Goal: Task Accomplishment & Management: Manage account settings

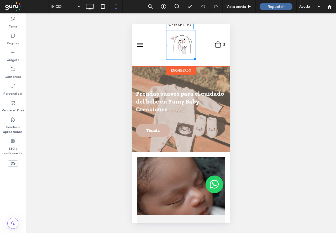
drag, startPoint x: 191, startPoint y: 59, endPoint x: 198, endPoint y: 62, distance: 8.1
click at [198, 62] on div "W:112.641 H:112 .st0-undefined{fill-rule:evenodd;clip-rule:evenodd;} 0" at bounding box center [181, 45] width 98 height 43
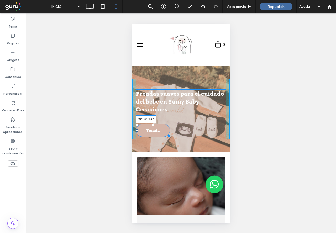
click at [166, 134] on div at bounding box center [168, 135] width 4 height 4
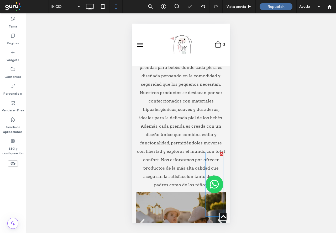
scroll to position [419, 0]
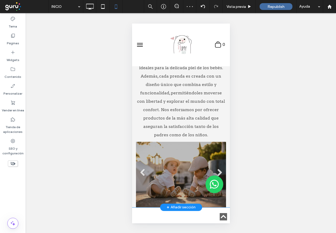
drag, startPoint x: 225, startPoint y: 131, endPoint x: 225, endPoint y: 146, distance: 14.9
click at [225, 146] on div "Cuidamos a tus bebés con calidad y confianza en cada producto. Contamos con una…" at bounding box center [181, 96] width 98 height 223
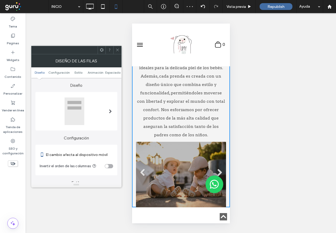
scroll to position [550, 0]
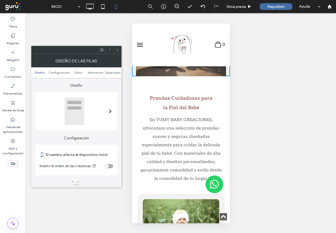
click at [118, 49] on use at bounding box center [117, 50] width 3 height 3
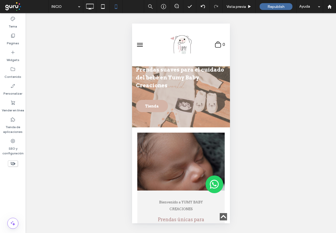
scroll to position [0, 0]
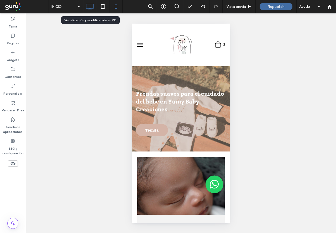
click at [94, 11] on icon at bounding box center [89, 6] width 10 height 10
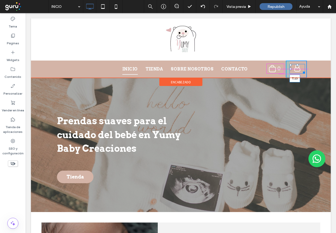
click at [296, 66] on div at bounding box center [297, 65] width 2 height 2
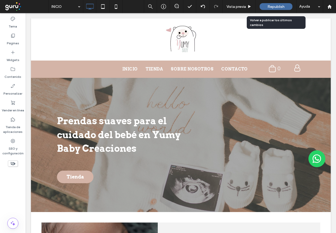
click at [275, 4] on div "Republish" at bounding box center [275, 6] width 33 height 7
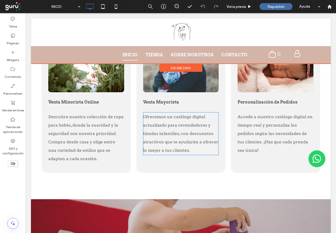
scroll to position [603, 0]
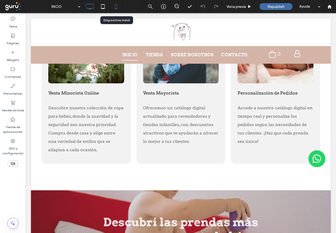
click at [114, 6] on icon at bounding box center [116, 6] width 10 height 10
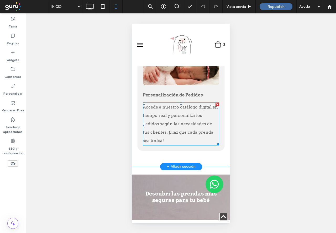
scroll to position [959, 0]
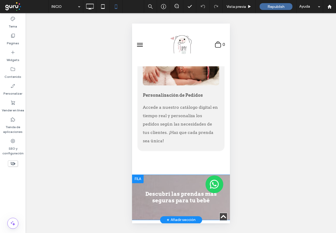
click at [135, 177] on div "Descubrí las prendas más seguras para tu bebé Click To Paste Fila + Añadir secc…" at bounding box center [181, 197] width 98 height 45
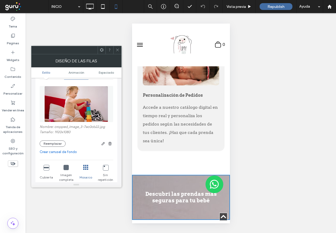
scroll to position [79, 0]
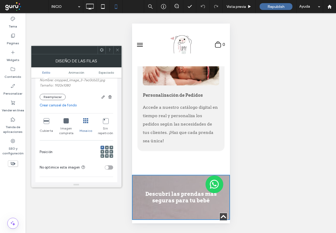
click at [66, 119] on icon at bounding box center [65, 120] width 5 height 5
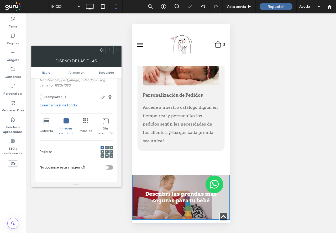
click at [43, 121] on div "Cubierta" at bounding box center [47, 126] width 14 height 21
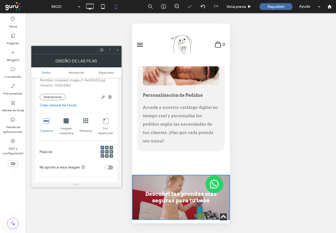
click at [44, 122] on icon at bounding box center [46, 120] width 5 height 5
click at [116, 53] on span at bounding box center [117, 50] width 4 height 8
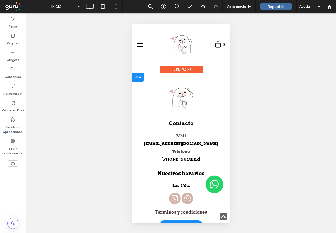
scroll to position [1142, 0]
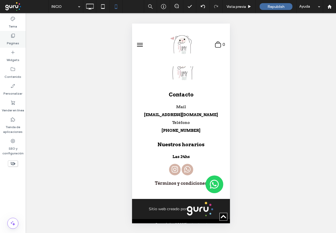
click at [13, 36] on icon at bounding box center [12, 35] width 5 height 5
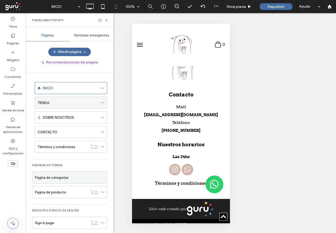
click at [72, 105] on div "TIENDA" at bounding box center [67, 103] width 60 height 6
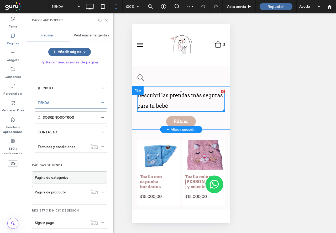
click at [209, 106] on h3 "Descubrí las prendas más seguras para tu bebé" at bounding box center [180, 100] width 87 height 21
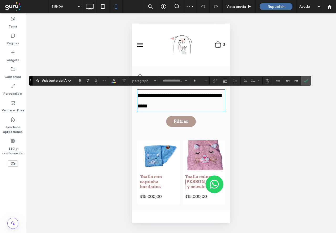
type input "****"
type input "**"
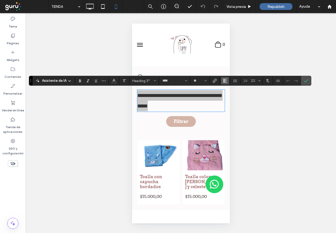
click at [225, 78] on span "Alineación" at bounding box center [225, 80] width 4 height 7
click at [232, 98] on div "ui.textEditor.alignment.center" at bounding box center [229, 97] width 7 height 4
click at [307, 79] on icon "Confirmar" at bounding box center [306, 81] width 4 height 4
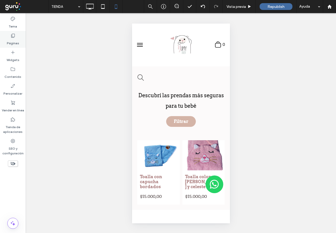
click at [14, 42] on label "Páginas" at bounding box center [13, 41] width 12 height 7
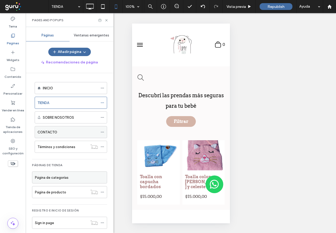
click at [63, 128] on div "CONTACTO" at bounding box center [67, 132] width 60 height 12
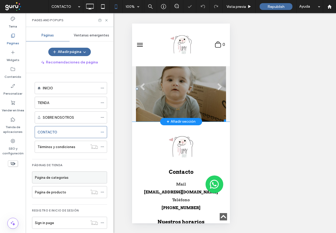
scroll to position [294, 0]
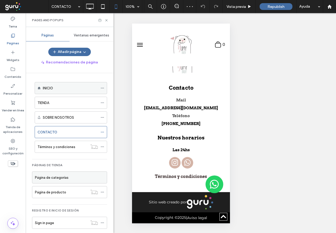
click at [73, 93] on div "INICIO" at bounding box center [70, 88] width 55 height 12
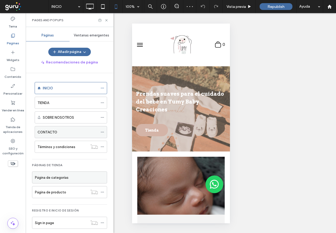
click at [70, 132] on div "CONTACTO" at bounding box center [67, 132] width 60 height 6
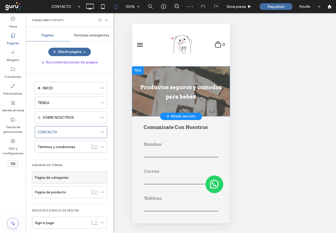
click at [135, 68] on div at bounding box center [138, 70] width 12 height 8
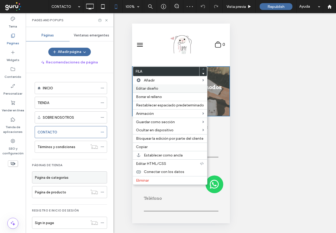
click at [142, 89] on span "Editar diseño" at bounding box center [147, 88] width 22 height 4
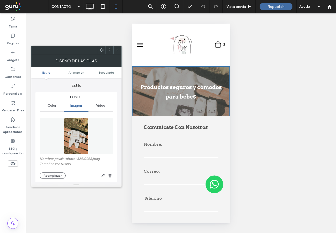
click at [52, 171] on div "Nombre: pexels-photo-32410088.jpeg Tamaño: 1920x2880 Reemplazar" at bounding box center [76, 168] width 73 height 22
click at [49, 174] on button "Reemplazar" at bounding box center [53, 175] width 26 height 6
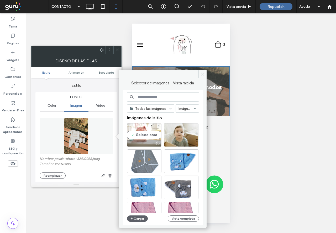
click at [138, 134] on div "Seleccionar" at bounding box center [144, 135] width 34 height 24
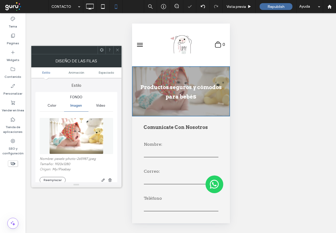
click at [118, 52] on span at bounding box center [117, 50] width 4 height 8
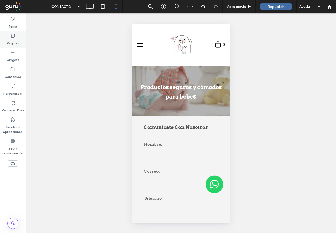
click at [15, 40] on label "Páginas" at bounding box center [13, 41] width 12 height 7
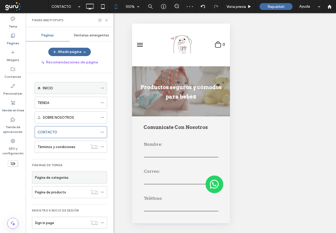
click at [64, 89] on div "INICIO" at bounding box center [70, 88] width 55 height 6
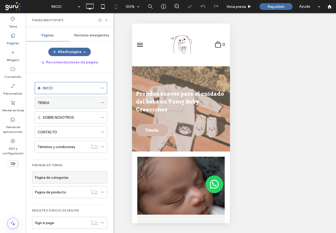
click at [53, 103] on div "TIENDA" at bounding box center [67, 103] width 60 height 6
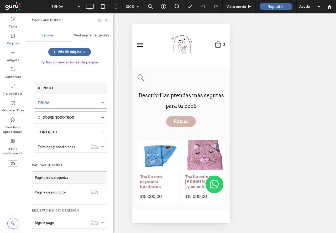
click at [68, 92] on div "INICIO" at bounding box center [70, 88] width 55 height 12
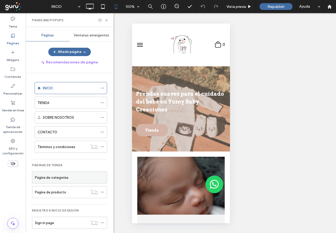
click at [104, 19] on icon at bounding box center [106, 20] width 4 height 4
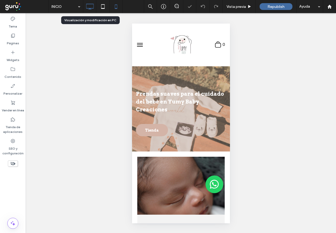
click at [92, 8] on use at bounding box center [90, 7] width 8 height 6
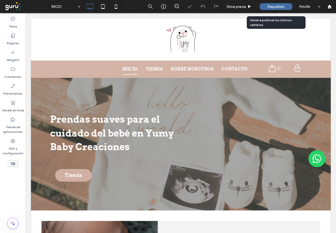
click at [266, 6] on div "Republish" at bounding box center [275, 6] width 33 height 7
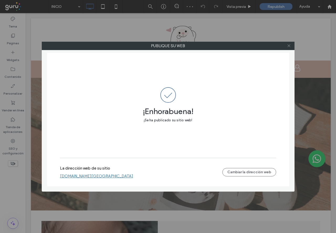
click at [289, 45] on icon at bounding box center [289, 46] width 4 height 4
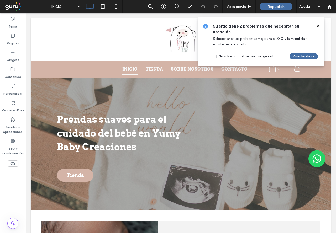
click at [318, 26] on icon at bounding box center [317, 26] width 4 height 4
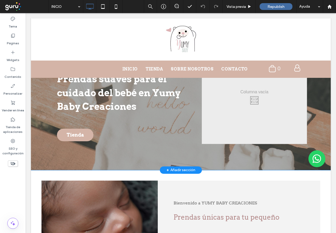
scroll to position [105, 0]
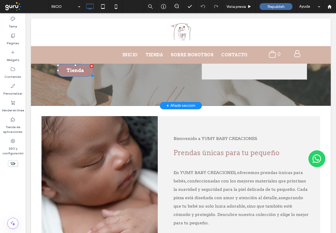
click at [81, 71] on span "Tienda" at bounding box center [75, 70] width 21 height 11
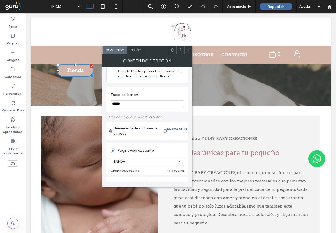
scroll to position [26, 0]
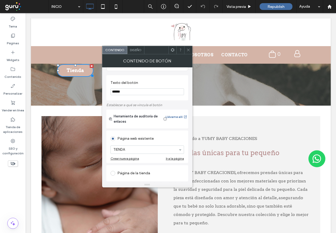
click at [190, 49] on div at bounding box center [188, 50] width 8 height 8
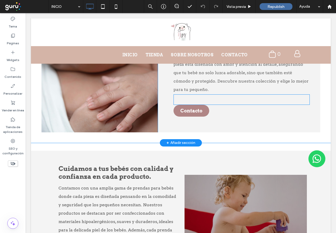
scroll to position [236, 0]
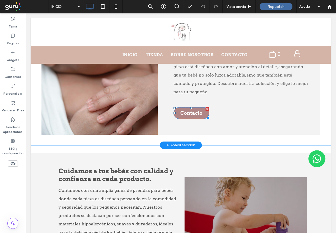
click at [192, 114] on span "Contacto" at bounding box center [191, 113] width 26 height 11
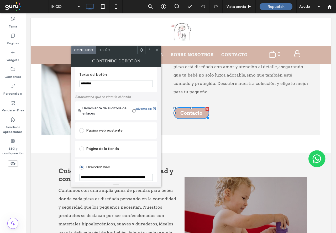
scroll to position [105, 0]
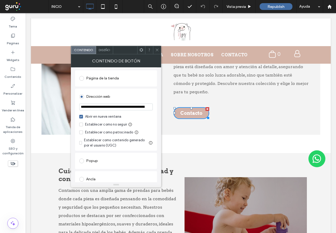
click at [155, 50] on div at bounding box center [157, 50] width 8 height 8
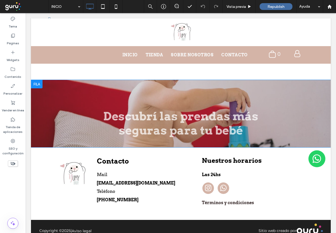
scroll to position [714, 0]
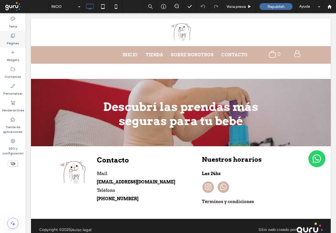
click at [8, 41] on label "Páginas" at bounding box center [13, 41] width 12 height 7
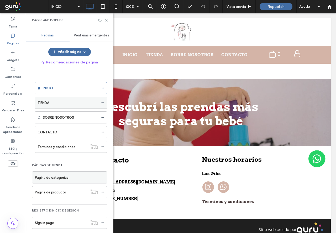
click at [66, 100] on div "TIENDA" at bounding box center [67, 103] width 60 height 12
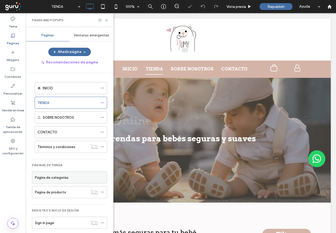
click at [106, 19] on icon at bounding box center [106, 20] width 4 height 4
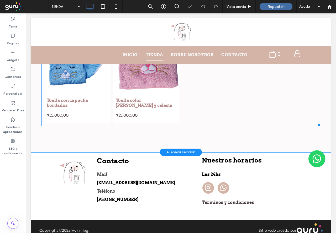
scroll to position [240, 0]
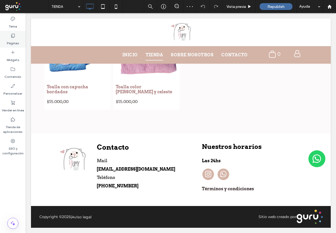
click at [11, 36] on icon at bounding box center [12, 35] width 5 height 5
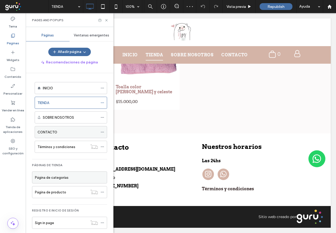
click at [60, 129] on div "CONTACTO" at bounding box center [67, 132] width 60 height 12
click at [106, 21] on icon at bounding box center [106, 20] width 4 height 4
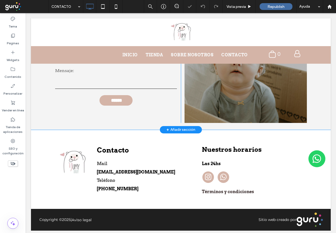
scroll to position [183, 0]
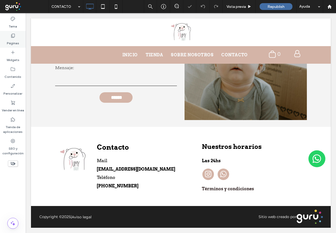
click at [13, 39] on label "Páginas" at bounding box center [13, 41] width 12 height 7
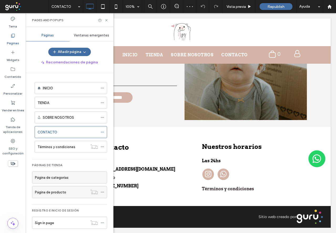
click at [70, 194] on div "Página de producto" at bounding box center [61, 193] width 53 height 6
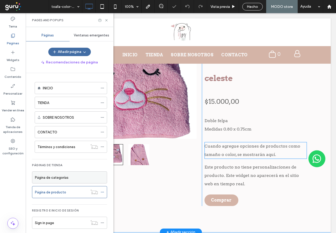
scroll to position [78, 0]
click at [228, 142] on div "Cuando agregue opciones de productos como tamaño o color, se mostrarán aquí." at bounding box center [255, 150] width 102 height 17
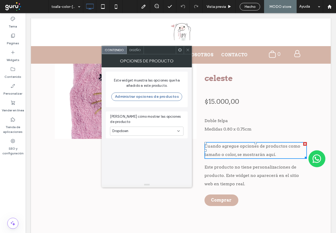
click at [159, 128] on div "Dropdown" at bounding box center [144, 130] width 65 height 5
click at [161, 127] on div "Dropdown" at bounding box center [146, 131] width 73 height 9
click at [157, 97] on button "Administrar opciones de productos" at bounding box center [146, 97] width 71 height 8
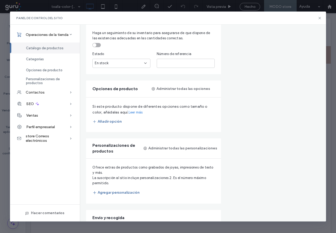
scroll to position [236, 0]
click at [117, 118] on button "Añadir opción" at bounding box center [106, 122] width 29 height 8
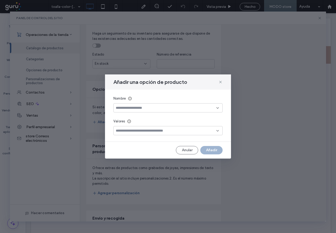
click at [147, 129] on input at bounding box center [166, 131] width 100 height 4
click at [221, 81] on icon at bounding box center [220, 82] width 4 height 4
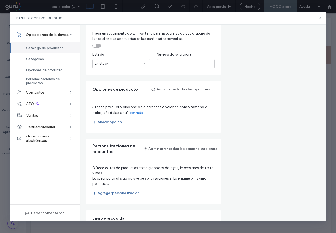
click at [317, 19] on icon at bounding box center [319, 18] width 4 height 4
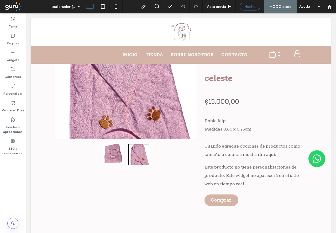
click at [249, 8] on span "Hecho" at bounding box center [249, 6] width 11 height 4
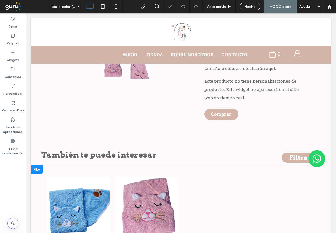
scroll to position [262, 0]
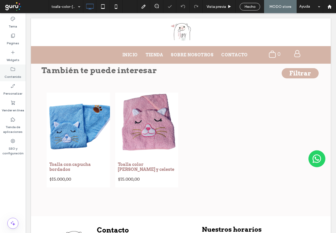
drag, startPoint x: 19, startPoint y: 35, endPoint x: 20, endPoint y: 65, distance: 30.4
click at [19, 35] on div "Páginas" at bounding box center [13, 39] width 26 height 17
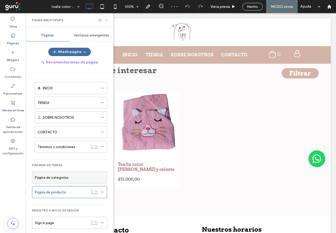
click at [106, 22] on icon at bounding box center [106, 20] width 4 height 4
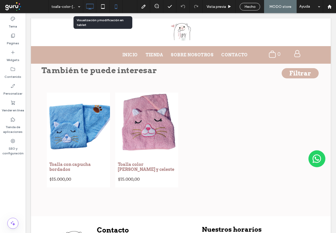
click at [114, 7] on icon at bounding box center [116, 6] width 10 height 10
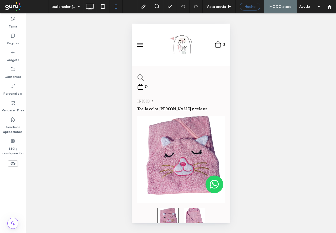
scroll to position [0, 0]
click at [249, 7] on span "Hecho" at bounding box center [249, 6] width 11 height 4
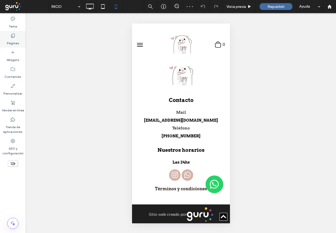
scroll to position [1142, 0]
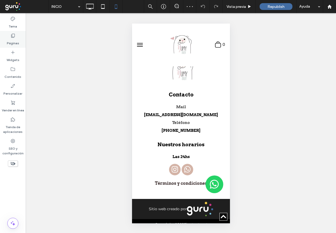
drag, startPoint x: 10, startPoint y: 35, endPoint x: 14, endPoint y: 130, distance: 95.8
click at [10, 35] on div "Páginas" at bounding box center [13, 39] width 26 height 17
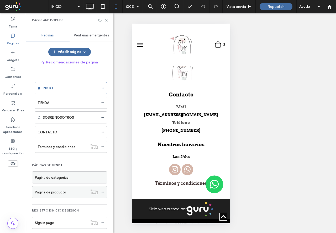
click at [58, 193] on label "Página de producto" at bounding box center [50, 192] width 31 height 9
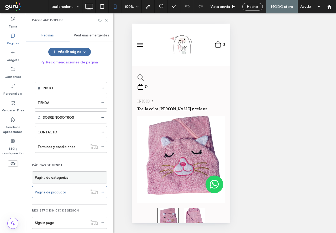
scroll to position [0, 0]
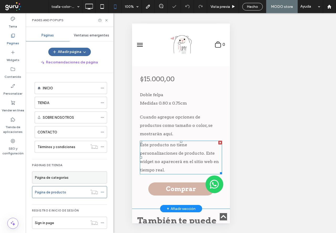
scroll to position [288, 0]
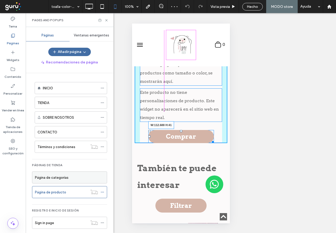
drag, startPoint x: 210, startPoint y: 114, endPoint x: 192, endPoint y: 111, distance: 18.0
click at [209, 139] on div at bounding box center [211, 141] width 4 height 4
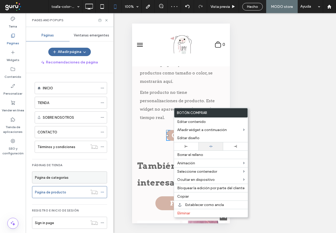
click at [209, 147] on icon at bounding box center [210, 146] width 3 height 3
click at [153, 94] on div "Toalla color rosa y celeste $15.000,00 Doble felpa Medidas 0.80 x 0.75cm Cuando…" at bounding box center [180, 41] width 93 height 200
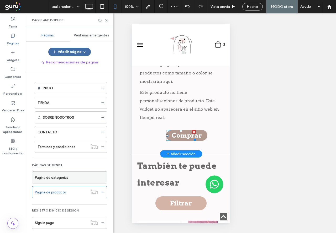
click at [180, 129] on span "Comprar" at bounding box center [186, 135] width 34 height 13
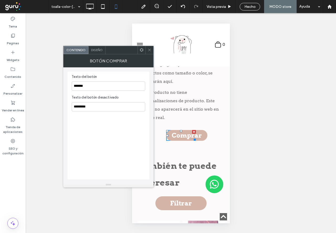
click at [99, 48] on div "Diseño" at bounding box center [96, 50] width 17 height 8
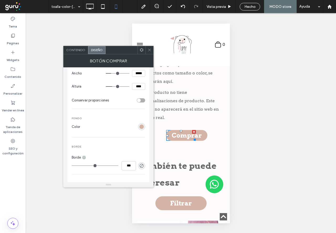
scroll to position [105, 0]
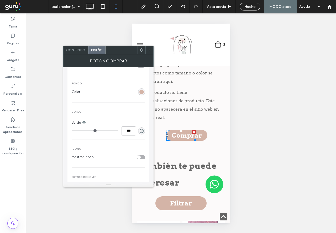
click at [149, 51] on icon at bounding box center [149, 50] width 4 height 4
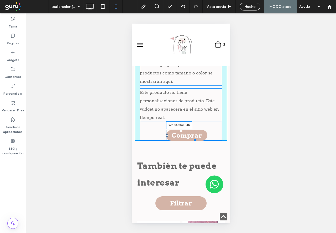
drag, startPoint x: 192, startPoint y: 111, endPoint x: 198, endPoint y: 112, distance: 6.2
click at [195, 137] on div at bounding box center [193, 139] width 4 height 4
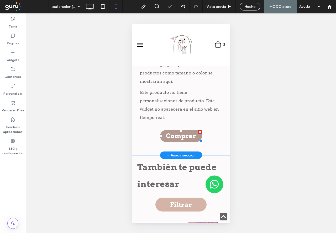
click at [184, 129] on span "Comprar" at bounding box center [180, 135] width 34 height 13
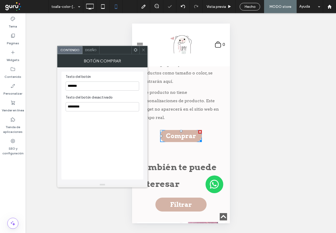
click at [84, 49] on div "Diseño" at bounding box center [90, 50] width 17 height 8
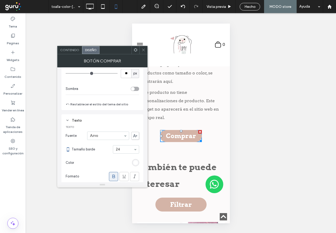
scroll to position [315, 0]
click at [123, 154] on section "Tamaño borde 24" at bounding box center [105, 150] width 67 height 14
drag, startPoint x: 142, startPoint y: 51, endPoint x: 54, endPoint y: 125, distance: 114.8
click at [142, 51] on icon at bounding box center [143, 50] width 4 height 4
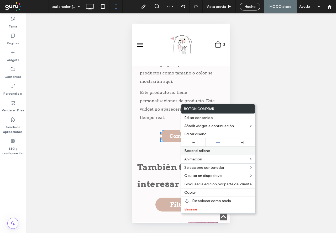
click at [217, 147] on div "Borrar el relleno" at bounding box center [218, 151] width 74 height 8
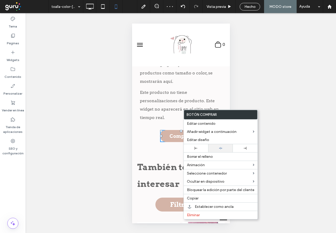
click at [217, 149] on div at bounding box center [219, 148] width 19 height 3
click at [184, 82] on div at bounding box center [168, 116] width 336 height 233
click at [164, 159] on p "También te puede interesar" at bounding box center [180, 176] width 87 height 34
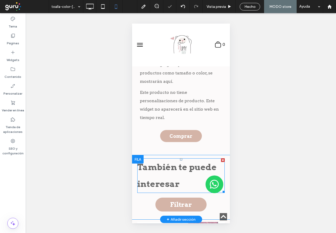
click at [164, 159] on p "También te puede interesar" at bounding box center [180, 176] width 87 height 34
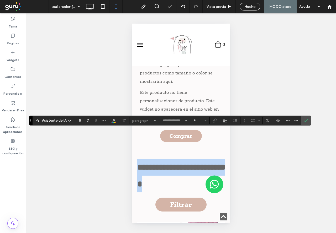
type input "****"
type input "**"
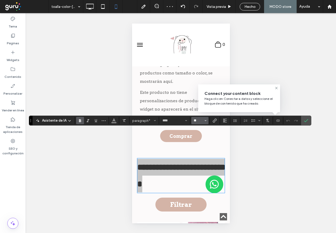
click at [198, 119] on input "**" at bounding box center [198, 120] width 10 height 4
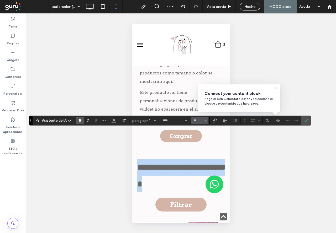
type input "**"
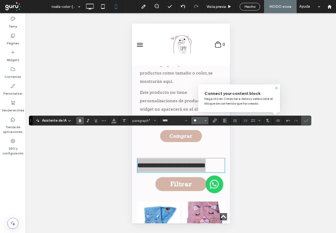
click at [198, 119] on input "**" at bounding box center [198, 120] width 10 height 4
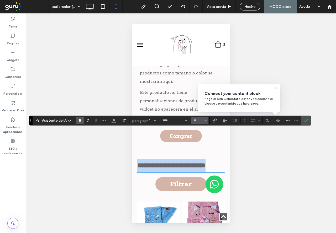
type input "**"
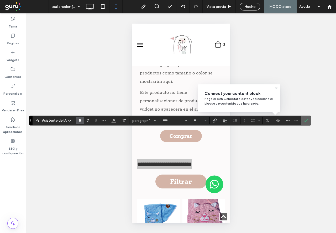
click at [309, 123] on label "Confirmar" at bounding box center [306, 120] width 8 height 9
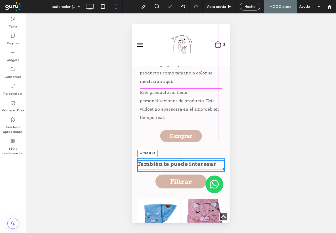
drag, startPoint x: 218, startPoint y: 140, endPoint x: 347, endPoint y: 164, distance: 131.1
click at [220, 166] on div at bounding box center [222, 168] width 4 height 4
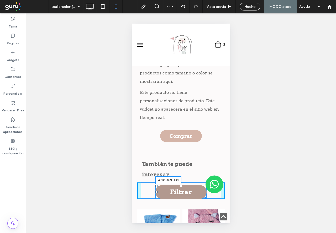
drag, startPoint x: 200, startPoint y: 158, endPoint x: 188, endPoint y: 154, distance: 12.7
click at [188, 185] on div "Filtrar Filtrar W:125.859 H:41" at bounding box center [180, 192] width 51 height 14
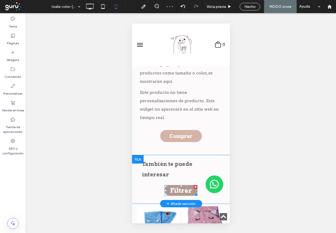
click at [180, 184] on span "Filtrar" at bounding box center [181, 190] width 26 height 13
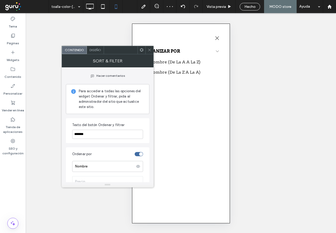
click at [100, 50] on span "Diseño" at bounding box center [95, 50] width 12 height 4
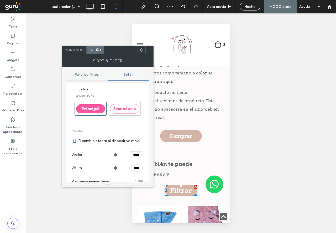
click at [97, 50] on span "Diseño" at bounding box center [95, 50] width 12 height 4
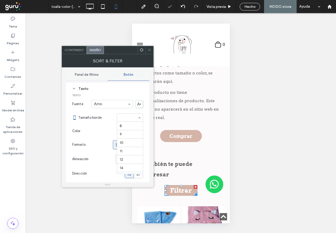
click at [139, 117] on div "8 9 10 11 12 14 16 18 24 30 32 36 48 60 72 96" at bounding box center [130, 118] width 26 height 8
click at [126, 122] on section "Tamaño borde 24" at bounding box center [110, 118] width 65 height 14
drag, startPoint x: 151, startPoint y: 52, endPoint x: 26, endPoint y: 84, distance: 128.5
click at [151, 52] on span at bounding box center [149, 50] width 4 height 8
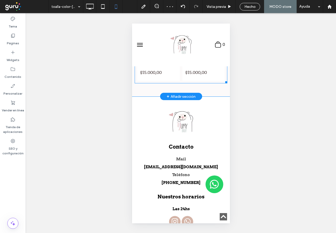
scroll to position [498, 0]
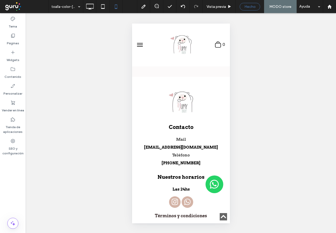
click at [256, 3] on div "Hecho" at bounding box center [249, 7] width 20 height 8
click at [245, 8] on span "Hecho" at bounding box center [249, 6] width 11 height 4
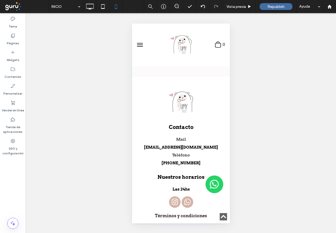
click at [280, 5] on div at bounding box center [168, 116] width 336 height 233
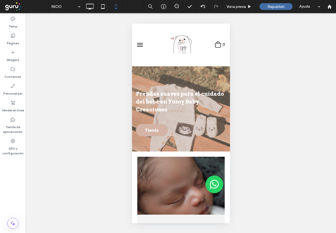
click at [280, 7] on div "INICIO Vista previa Republish Ayuda Comentarios del sitio web Comentarios del s…" at bounding box center [168, 116] width 336 height 233
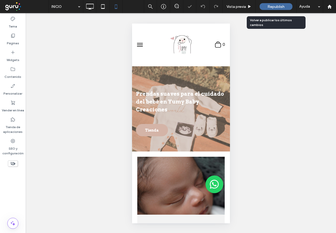
click at [278, 8] on span "Republish" at bounding box center [275, 6] width 17 height 4
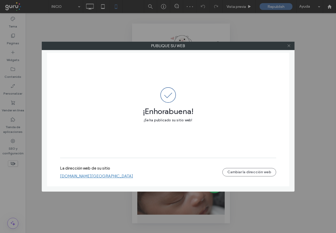
click at [289, 45] on icon at bounding box center [289, 46] width 4 height 4
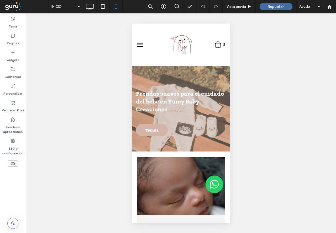
click at [0, 38] on div "Páginas" at bounding box center [13, 39] width 26 height 17
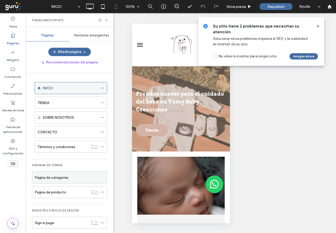
click at [104, 88] on use at bounding box center [102, 88] width 3 height 1
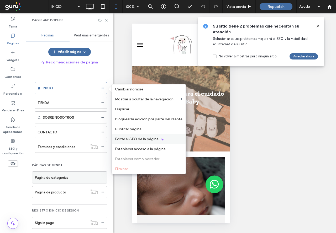
click at [132, 139] on span "Editar el SEO de la página" at bounding box center [137, 139] width 44 height 4
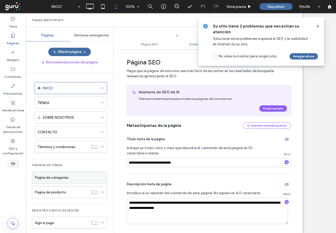
click at [159, 154] on span "Indique un título corto y claro que describa el contenido de esta página en 55 …" at bounding box center [194, 150] width 135 height 10
click at [158, 154] on span "Indique un título corto y claro que describa el contenido de esta página en 55 …" at bounding box center [194, 150] width 135 height 10
click at [158, 159] on input "**********" at bounding box center [209, 162] width 164 height 9
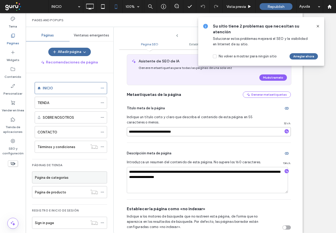
scroll to position [79, 0]
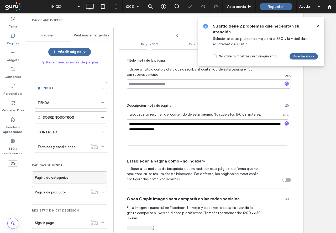
click at [178, 128] on textarea "**********" at bounding box center [207, 132] width 161 height 26
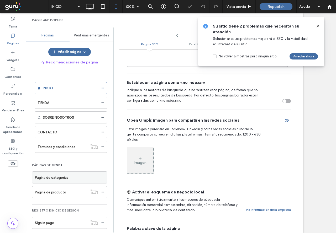
scroll to position [236, 0]
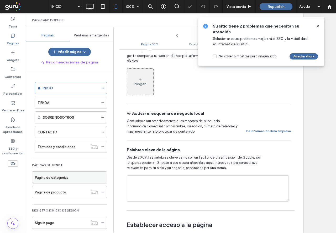
click at [316, 26] on icon at bounding box center [317, 26] width 4 height 4
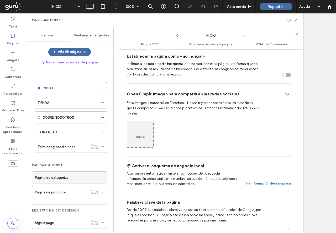
scroll to position [79, 0]
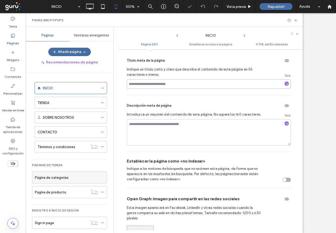
click at [162, 84] on input at bounding box center [209, 83] width 164 height 9
click at [285, 84] on icon "button" at bounding box center [286, 84] width 4 height 4
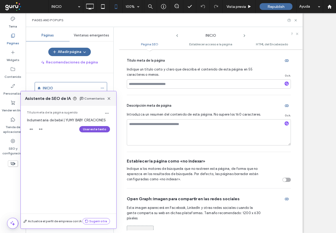
click at [98, 131] on button "Usar este texto" at bounding box center [94, 129] width 31 height 6
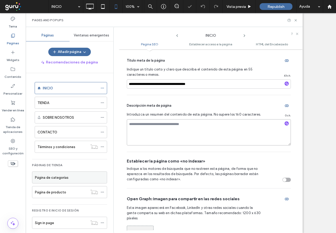
click at [141, 123] on textarea at bounding box center [209, 132] width 164 height 26
click at [285, 124] on use "button" at bounding box center [286, 123] width 3 height 3
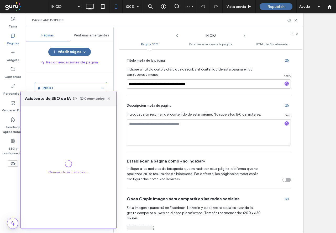
scroll to position [131, 0]
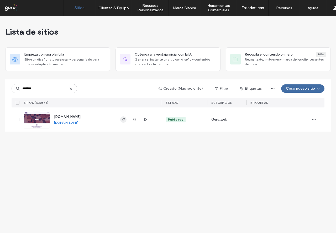
type input "*******"
click at [121, 120] on span "button" at bounding box center [123, 119] width 6 height 6
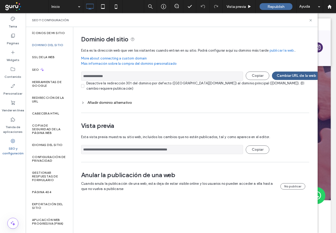
click at [280, 74] on button "Cambiar URL de la web" at bounding box center [296, 76] width 49 height 8
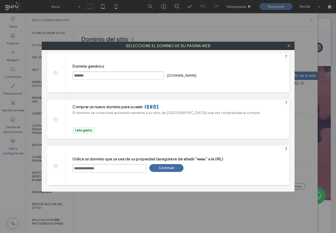
click at [57, 75] on div at bounding box center [56, 72] width 19 height 39
click at [55, 71] on span at bounding box center [55, 73] width 0 height 4
click at [223, 78] on div "Guardar" at bounding box center [217, 76] width 34 height 8
type input "**********"
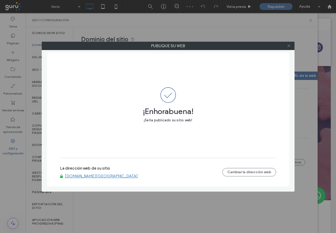
click at [289, 44] on icon at bounding box center [289, 46] width 4 height 4
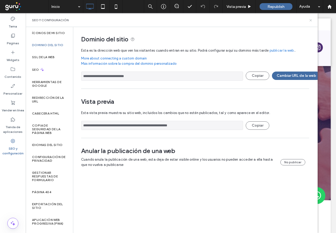
click at [311, 20] on icon at bounding box center [310, 20] width 4 height 4
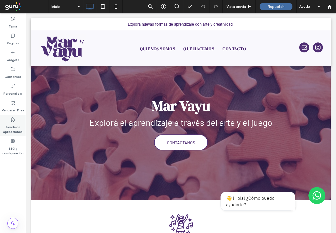
click at [14, 136] on div "Tienda de aplicaciones" at bounding box center [13, 125] width 26 height 21
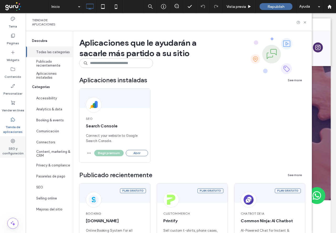
click at [9, 154] on label "SEO y configuración" at bounding box center [13, 150] width 26 height 12
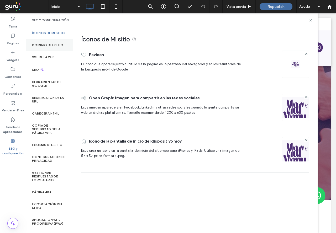
click at [50, 47] on label "Dominio del sitio" at bounding box center [47, 45] width 31 height 4
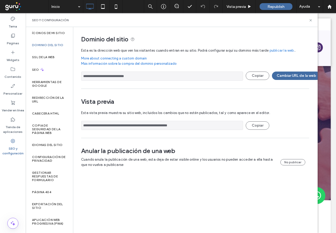
click at [295, 166] on div "Cuando anula la publicación de una web, esta deja de estar visible online y los…" at bounding box center [193, 162] width 224 height 10
click at [296, 160] on button "No publicar" at bounding box center [292, 162] width 25 height 6
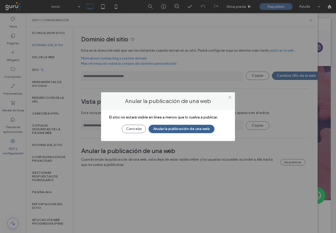
click at [174, 129] on button "Anular la publicación de una web" at bounding box center [181, 129] width 66 height 8
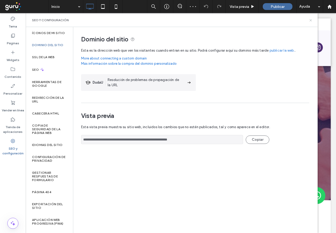
click at [311, 20] on icon at bounding box center [310, 20] width 4 height 4
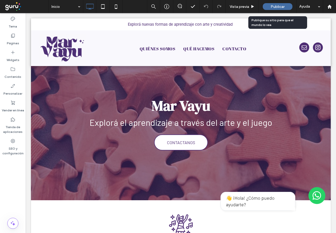
click at [269, 7] on div "Publicar" at bounding box center [277, 6] width 30 height 7
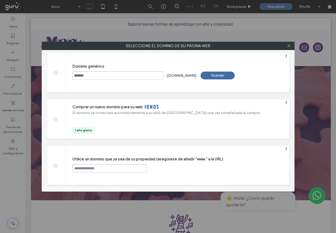
click at [234, 79] on div "Guardar" at bounding box center [217, 76] width 34 height 8
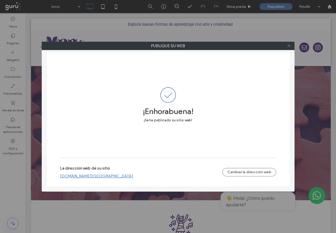
click at [288, 45] on icon at bounding box center [289, 46] width 4 height 4
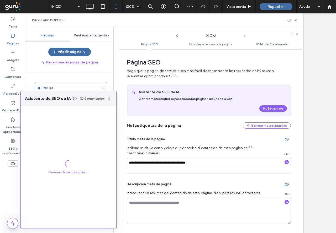
scroll to position [131, 0]
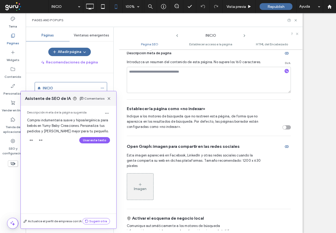
click at [102, 143] on button "Usar este texto" at bounding box center [94, 140] width 31 height 6
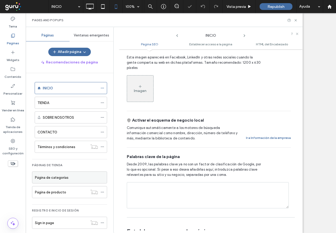
scroll to position [262, 0]
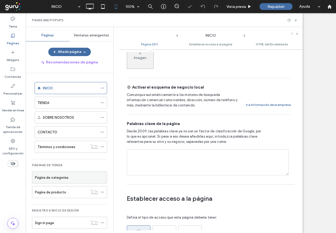
click at [157, 156] on textarea at bounding box center [208, 162] width 162 height 26
paste textarea "**********"
type textarea "**********"
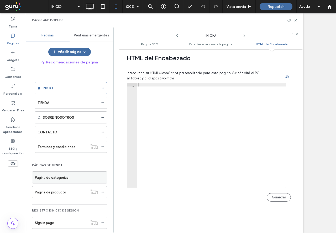
scroll to position [577, 0]
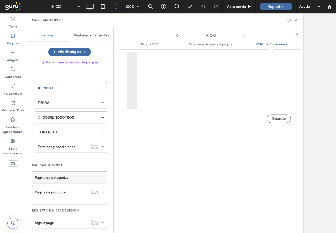
click at [277, 186] on div "**********" at bounding box center [210, 141] width 183 height 179
click at [277, 116] on button "Guardar" at bounding box center [278, 119] width 24 height 8
click at [102, 102] on icon at bounding box center [102, 103] width 4 height 4
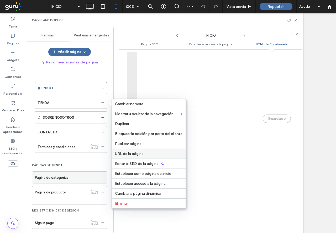
click at [143, 153] on span "URL de la página" at bounding box center [129, 154] width 29 height 4
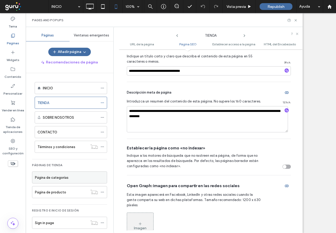
scroll to position [131, 0]
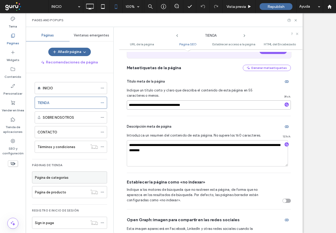
click at [171, 100] on input "**********" at bounding box center [209, 104] width 164 height 9
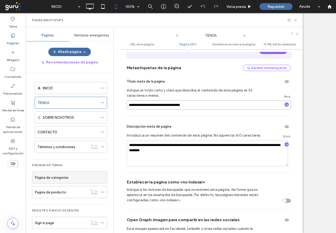
click at [171, 100] on input "**********" at bounding box center [209, 104] width 164 height 9
click at [171, 145] on textarea "**********" at bounding box center [207, 153] width 161 height 26
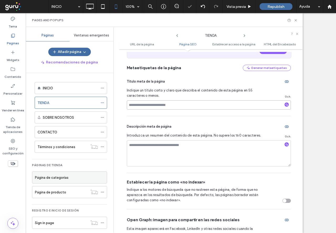
click at [189, 104] on input at bounding box center [209, 104] width 164 height 9
click at [284, 103] on icon "button" at bounding box center [286, 105] width 4 height 4
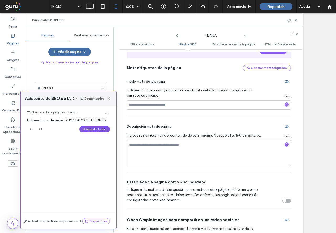
click at [100, 131] on button "Usar este texto" at bounding box center [94, 129] width 31 height 6
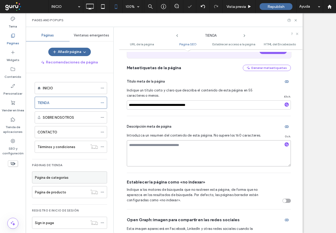
click at [144, 143] on textarea at bounding box center [209, 153] width 164 height 26
click at [284, 143] on icon "button" at bounding box center [286, 145] width 4 height 4
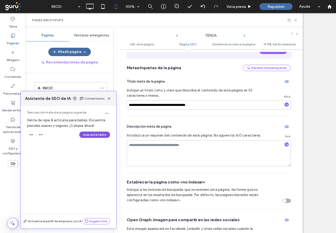
click at [91, 137] on button "Usar este texto" at bounding box center [94, 135] width 31 height 6
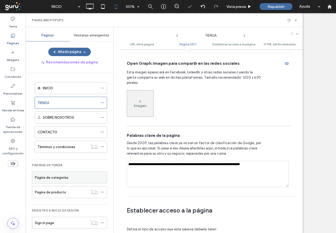
scroll to position [288, 0]
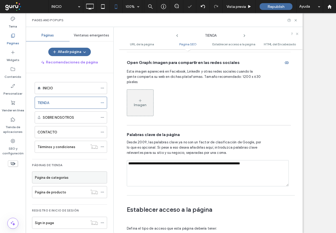
click at [154, 163] on textarea "**********" at bounding box center [208, 173] width 162 height 26
paste textarea "**********"
type textarea "**********"
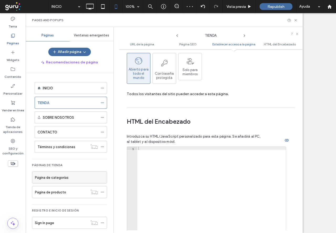
scroll to position [521, 0]
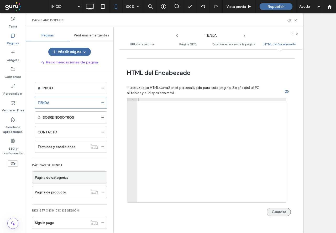
click at [279, 208] on button "Guardar" at bounding box center [278, 212] width 24 height 8
click at [103, 132] on icon at bounding box center [102, 132] width 4 height 4
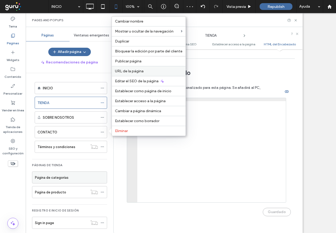
click at [159, 67] on div "URL de la página" at bounding box center [149, 71] width 74 height 10
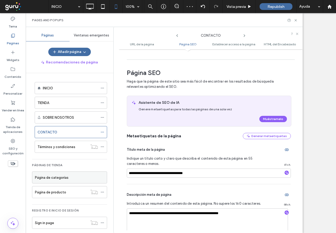
scroll to position [105, 0]
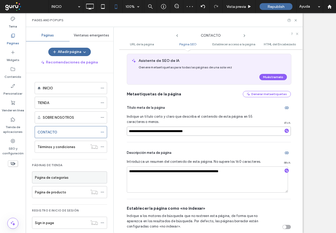
click at [153, 127] on input "**********" at bounding box center [209, 131] width 164 height 9
click at [154, 160] on div "**********" at bounding box center [209, 170] width 164 height 57
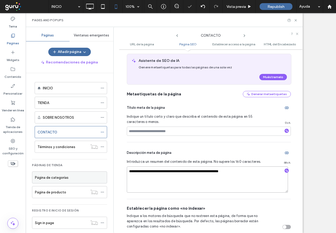
click at [153, 168] on textarea "**********" at bounding box center [207, 179] width 161 height 26
click at [176, 127] on input at bounding box center [209, 131] width 164 height 9
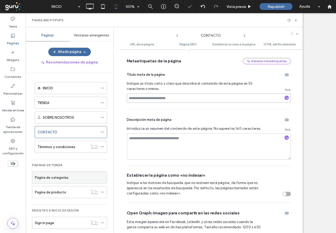
scroll to position [131, 0]
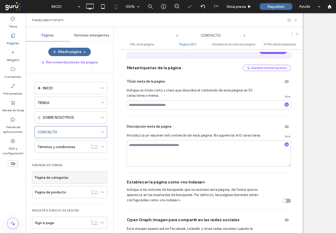
click at [285, 102] on div at bounding box center [286, 104] width 8 height 5
click at [284, 102] on span "button" at bounding box center [286, 104] width 4 height 4
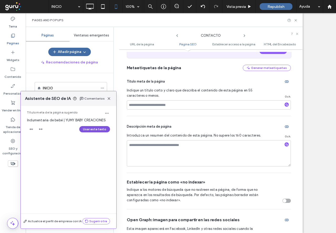
click at [100, 131] on button "Usar este texto" at bounding box center [94, 129] width 31 height 6
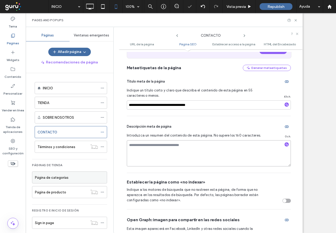
click at [159, 141] on textarea at bounding box center [209, 153] width 164 height 26
click at [284, 143] on div at bounding box center [286, 144] width 4 height 5
click at [285, 143] on use "button" at bounding box center [286, 144] width 3 height 3
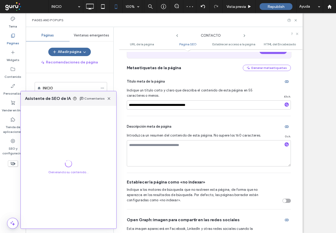
scroll to position [210, 0]
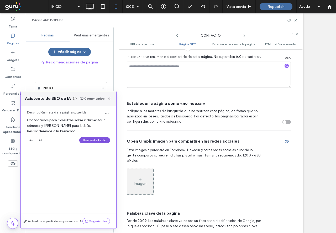
click at [97, 139] on button "Usar este texto" at bounding box center [94, 140] width 31 height 6
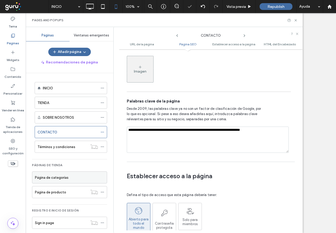
scroll to position [315, 0]
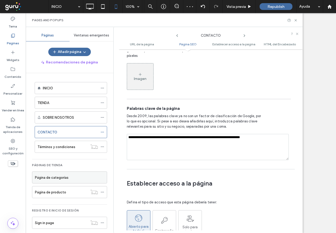
click at [154, 134] on textarea "**********" at bounding box center [208, 147] width 162 height 26
paste textarea "**********"
type textarea "**********"
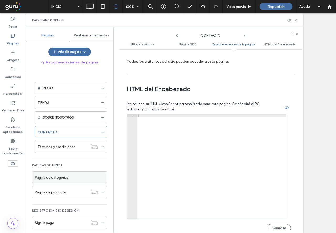
scroll to position [521, 0]
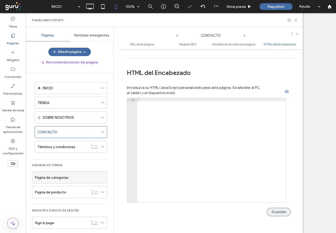
click at [277, 208] on button "Guardar" at bounding box center [278, 212] width 24 height 8
click at [293, 22] on icon at bounding box center [295, 20] width 4 height 4
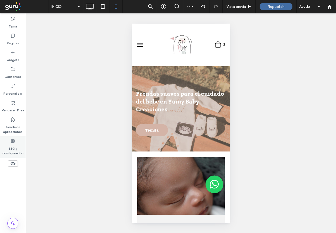
click at [10, 145] on label "SEO y configuración" at bounding box center [13, 150] width 26 height 12
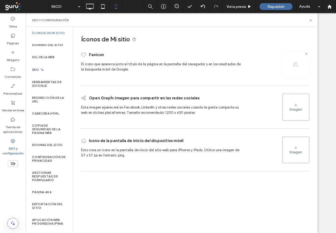
click at [305, 54] on icon at bounding box center [306, 54] width 2 height 2
click at [289, 61] on div "Imagen" at bounding box center [295, 63] width 26 height 25
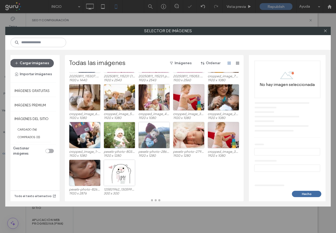
scroll to position [75, 0]
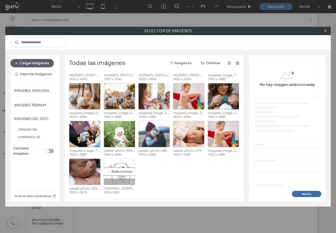
click at [117, 170] on div "Seleccionar" at bounding box center [119, 172] width 31 height 26
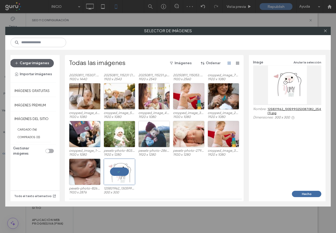
click at [302, 194] on button "Hecho" at bounding box center [305, 194] width 29 height 6
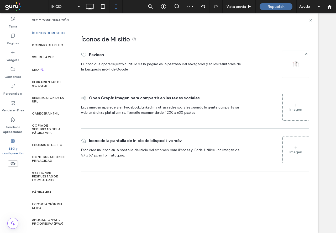
click at [291, 109] on div "Imagen" at bounding box center [295, 109] width 13 height 4
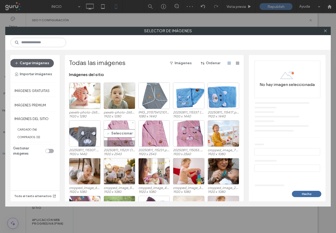
scroll to position [70, 0]
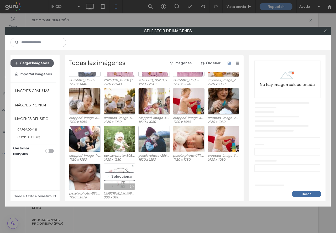
click at [122, 177] on div "Seleccionar" at bounding box center [119, 177] width 31 height 26
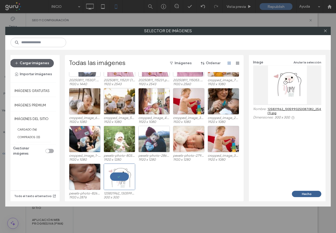
click at [309, 196] on button "Hecho" at bounding box center [305, 194] width 29 height 6
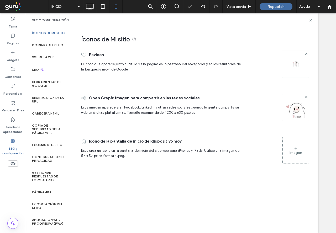
click at [289, 150] on div "Imagen" at bounding box center [295, 150] width 26 height 25
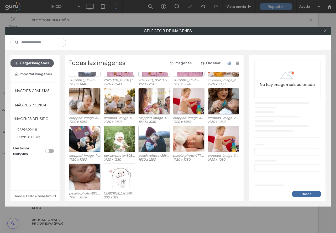
click at [118, 181] on div at bounding box center [119, 177] width 31 height 26
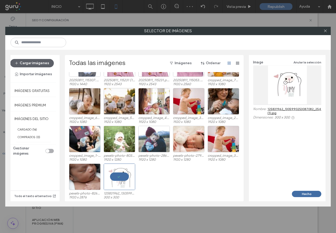
click at [312, 194] on button "Hecho" at bounding box center [305, 194] width 29 height 6
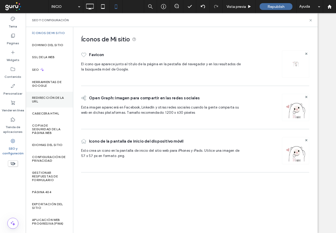
scroll to position [0, 0]
click at [42, 72] on icon at bounding box center [42, 69] width 4 height 4
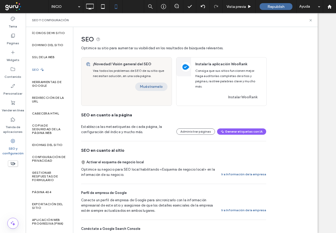
click at [161, 85] on button "Muéstramelo" at bounding box center [151, 87] width 32 height 8
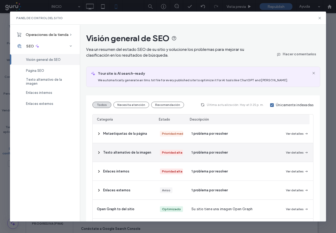
click at [177, 153] on div "Prioridad alta" at bounding box center [171, 153] width 19 height 6
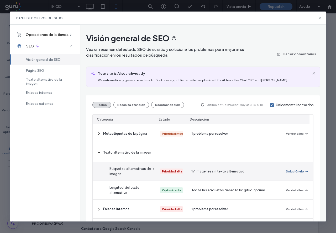
click at [295, 169] on button "Soluciónelo" at bounding box center [296, 171] width 23 height 6
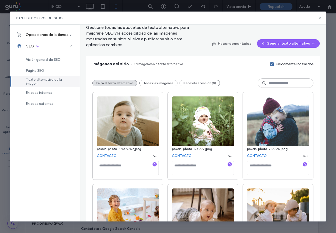
scroll to position [79, 0]
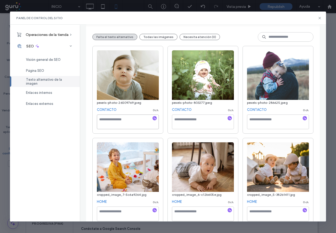
click at [159, 115] on textarea at bounding box center [128, 122] width 62 height 15
click at [156, 117] on icon "button" at bounding box center [155, 118] width 4 height 4
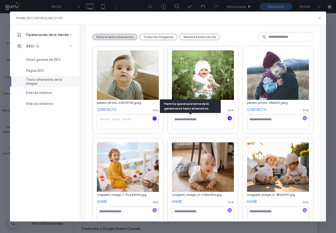
click at [231, 118] on span "button" at bounding box center [229, 118] width 4 height 4
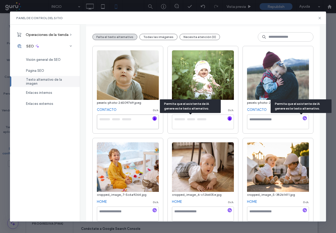
type textarea "**********"
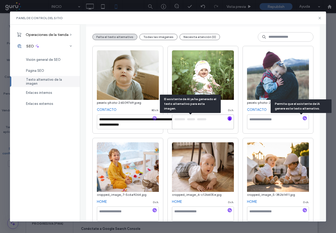
type textarea "**********"
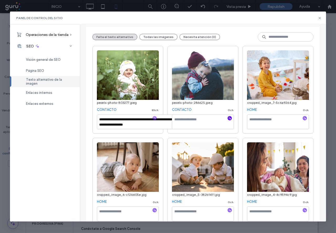
click at [231, 116] on icon "button" at bounding box center [230, 118] width 4 height 4
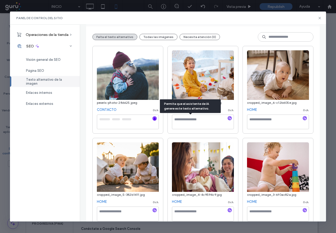
click at [231, 116] on icon "button" at bounding box center [230, 118] width 4 height 4
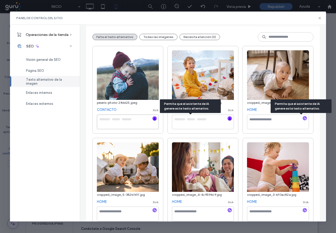
type textarea "**********"
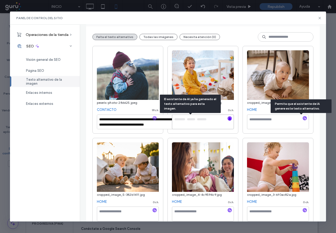
type textarea "**********"
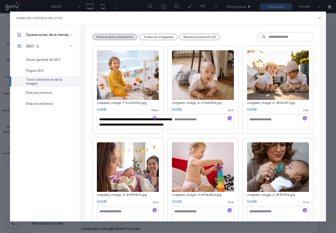
click at [231, 116] on icon "button" at bounding box center [230, 118] width 4 height 4
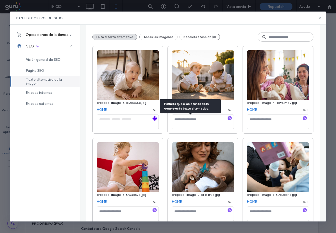
click at [231, 117] on icon "button" at bounding box center [230, 118] width 4 height 4
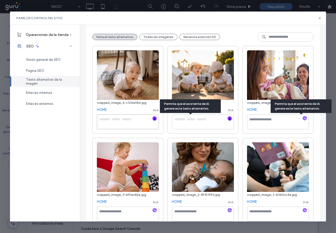
type textarea "**********"
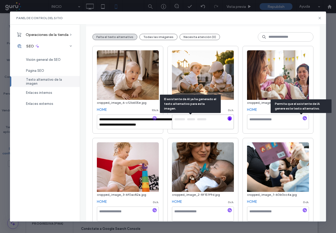
type textarea "**********"
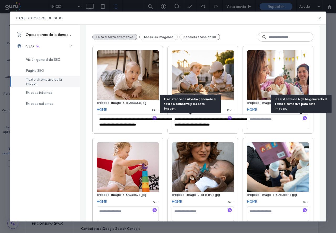
click at [302, 117] on icon "button" at bounding box center [304, 118] width 4 height 4
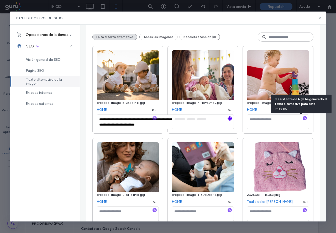
click at [231, 117] on div at bounding box center [229, 118] width 4 height 5
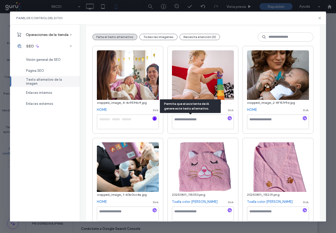
click at [231, 117] on icon "button" at bounding box center [230, 118] width 4 height 4
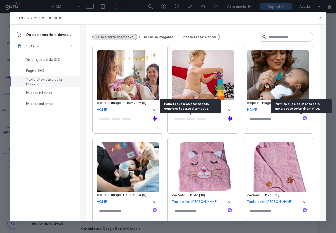
type textarea "**********"
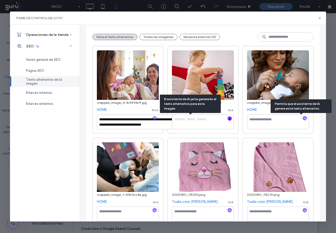
click at [231, 117] on div at bounding box center [229, 118] width 4 height 5
type textarea "**********"
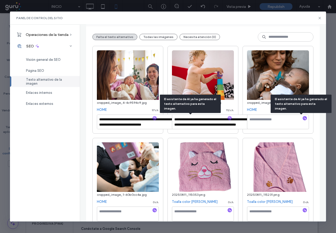
click at [302, 117] on icon "button" at bounding box center [304, 118] width 4 height 4
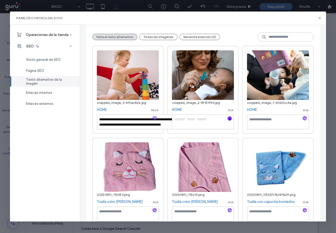
click at [231, 119] on div at bounding box center [229, 118] width 4 height 5
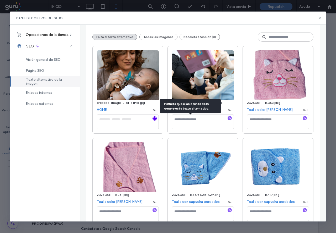
click at [231, 119] on icon "button" at bounding box center [230, 118] width 4 height 4
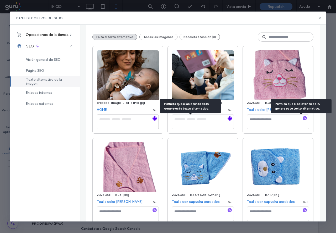
type textarea "**********"
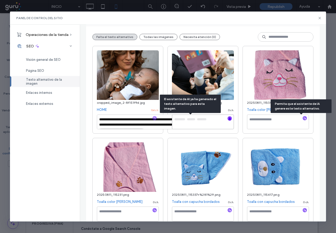
type textarea "**********"
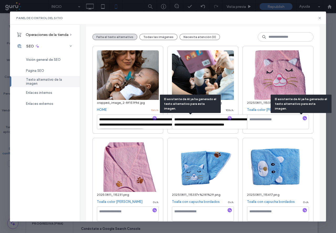
click at [231, 119] on div at bounding box center [229, 118] width 4 height 5
click at [302, 119] on icon "button" at bounding box center [304, 118] width 4 height 4
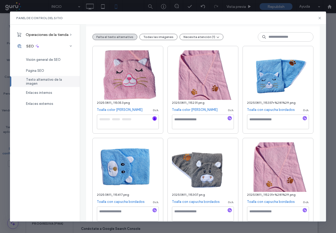
click at [231, 119] on icon "button" at bounding box center [230, 118] width 4 height 4
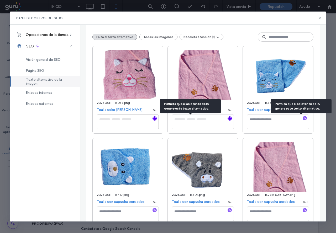
type textarea "**********"
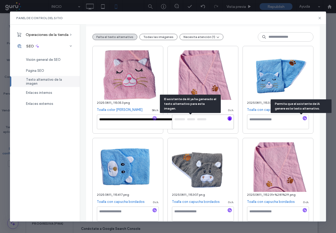
type textarea "**********"
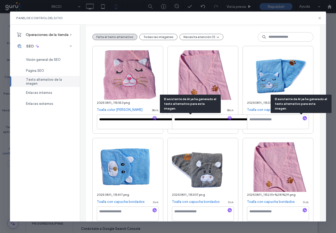
click at [231, 119] on div at bounding box center [229, 118] width 4 height 5
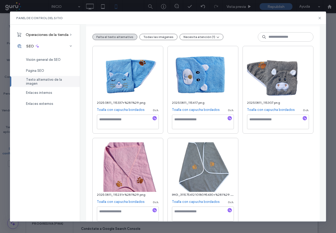
click at [231, 119] on icon "button" at bounding box center [230, 118] width 4 height 4
click at [156, 117] on icon "button" at bounding box center [155, 118] width 4 height 4
type textarea "**********"
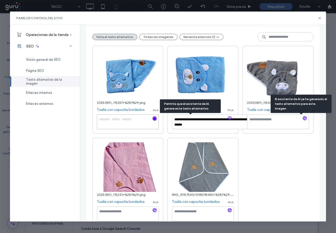
type textarea "**********"
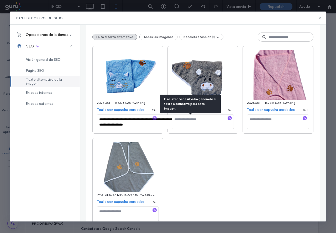
click at [231, 120] on span "button" at bounding box center [229, 118] width 4 height 4
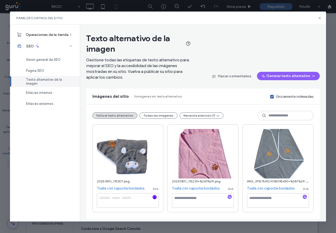
scroll to position [0, 0]
click at [300, 119] on input at bounding box center [285, 115] width 56 height 9
type textarea "**********"
click at [227, 198] on div at bounding box center [229, 197] width 8 height 5
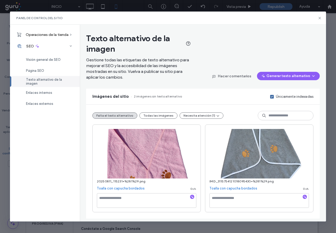
click at [190, 197] on icon "button" at bounding box center [192, 197] width 4 height 4
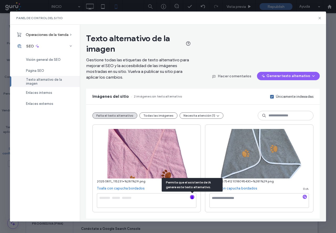
click at [309, 198] on div "IMG_3115754121018095430+%281%29.png Toalla con capucha bordados 0 ch." at bounding box center [259, 169] width 108 height 88
click at [304, 198] on icon "button" at bounding box center [304, 197] width 4 height 4
type textarea "**********"
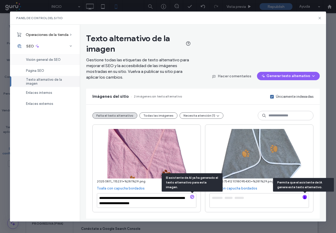
click at [58, 60] on span "Visión general de SEO" at bounding box center [43, 60] width 35 height 4
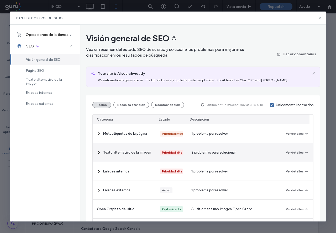
click at [179, 149] on div "Prioridad alta" at bounding box center [170, 152] width 31 height 19
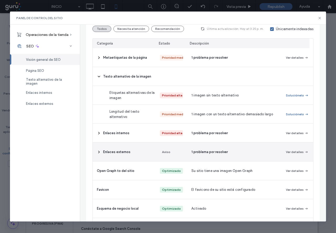
scroll to position [79, 0]
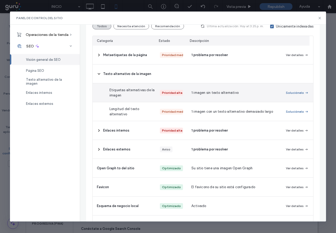
click at [293, 89] on div "Soluciónelo" at bounding box center [296, 92] width 31 height 19
click at [296, 93] on button "Soluciónelo" at bounding box center [296, 93] width 23 height 6
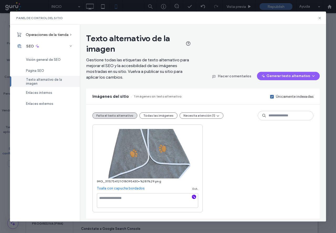
click at [193, 198] on icon "button" at bounding box center [194, 197] width 4 height 4
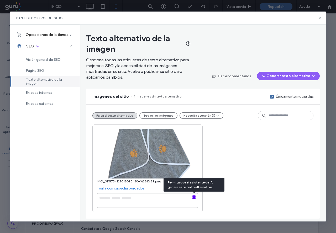
type textarea "**********"
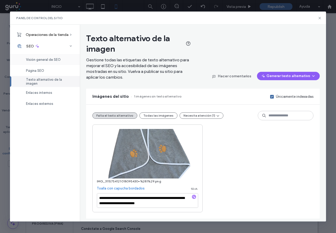
click at [45, 63] on div "Visión general de SEO" at bounding box center [45, 59] width 70 height 11
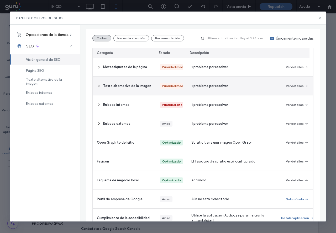
scroll to position [48, 0]
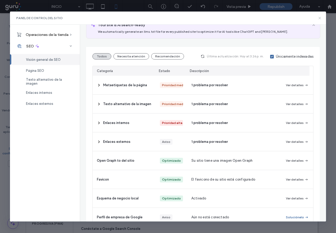
click at [320, 20] on icon at bounding box center [319, 18] width 4 height 4
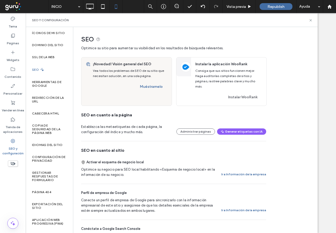
click at [310, 17] on div "SEO y configuración" at bounding box center [171, 20] width 291 height 14
click at [309, 19] on icon at bounding box center [310, 20] width 4 height 4
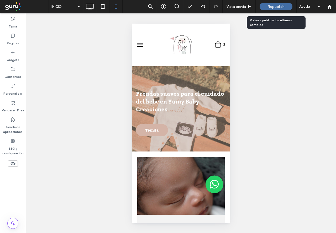
click at [282, 9] on span "Republish" at bounding box center [275, 6] width 17 height 4
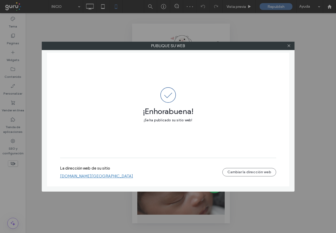
click at [87, 174] on link "[DOMAIN_NAME][GEOGRAPHIC_DATA]" at bounding box center [96, 176] width 73 height 5
click at [287, 45] on icon at bounding box center [289, 46] width 4 height 4
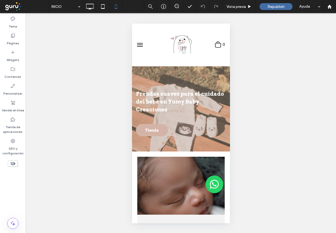
click at [287, 45] on div "¿Hacer visible? Sí ¿Hacer visible? Sí ¿Hacer visible? Sí ¿Hacer visible? Sí ¿Ha…" at bounding box center [181, 123] width 310 height 220
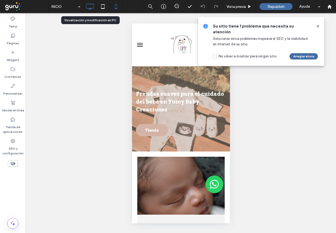
click at [83, 11] on div at bounding box center [89, 6] width 13 height 10
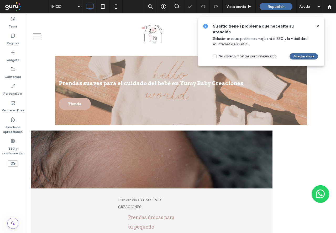
click at [318, 25] on icon at bounding box center [317, 26] width 4 height 4
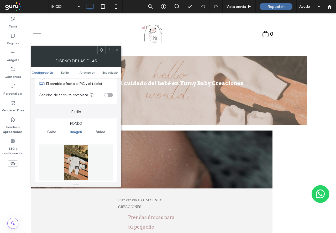
scroll to position [105, 0]
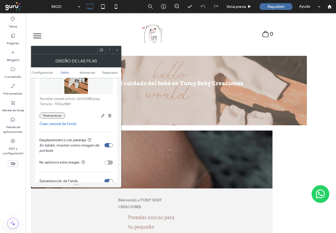
click at [55, 116] on button "Reemplazar" at bounding box center [52, 115] width 26 height 6
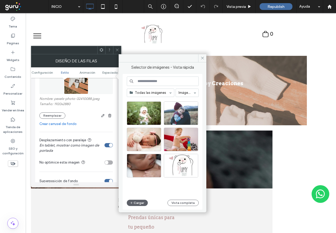
scroll to position [235, 0]
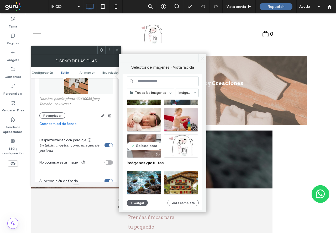
click at [135, 147] on div "Seleccionar" at bounding box center [144, 146] width 34 height 24
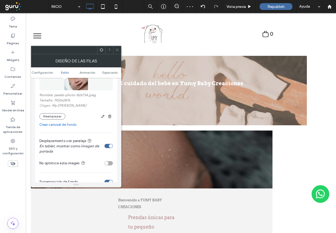
scroll to position [105, 0]
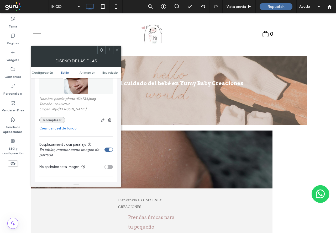
click at [57, 117] on button "Reemplazar" at bounding box center [52, 120] width 26 height 6
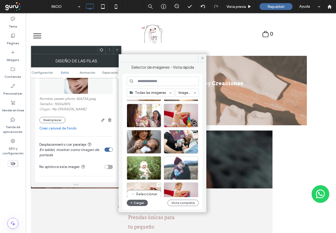
scroll to position [131, 0]
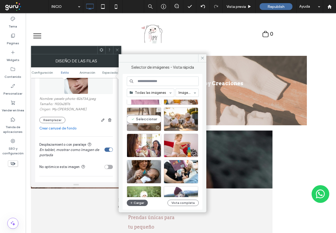
click at [150, 116] on div "Seleccionar" at bounding box center [144, 119] width 34 height 24
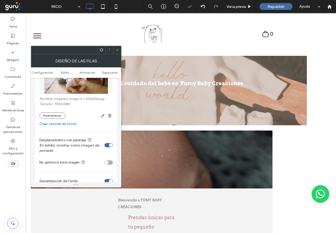
click at [118, 49] on use at bounding box center [117, 50] width 3 height 3
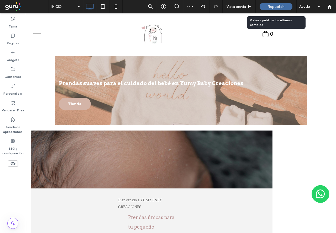
click at [274, 6] on span "Republish" at bounding box center [275, 6] width 17 height 4
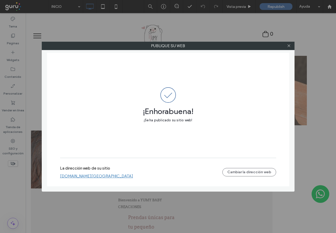
click at [290, 46] on div at bounding box center [289, 46] width 8 height 8
click at [288, 46] on icon at bounding box center [289, 46] width 4 height 4
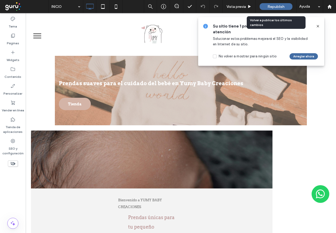
click at [272, 4] on div "Republish" at bounding box center [275, 6] width 33 height 7
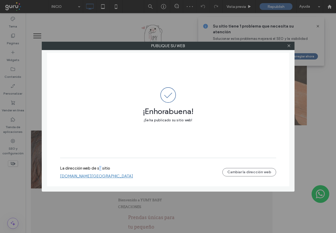
drag, startPoint x: 100, startPoint y: 168, endPoint x: 102, endPoint y: 173, distance: 5.6
click at [101, 173] on label "La dirección web de su sitio" at bounding box center [85, 170] width 50 height 8
click at [102, 174] on link "[DOMAIN_NAME][GEOGRAPHIC_DATA]" at bounding box center [96, 176] width 73 height 5
click at [101, 181] on div "La dirección web de su sitio [DOMAIN_NAME] Cambiar la dirección web" at bounding box center [168, 172] width 216 height 29
click at [104, 174] on link "[DOMAIN_NAME][GEOGRAPHIC_DATA]" at bounding box center [96, 176] width 73 height 5
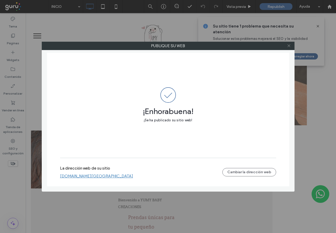
click at [290, 47] on icon at bounding box center [289, 46] width 4 height 4
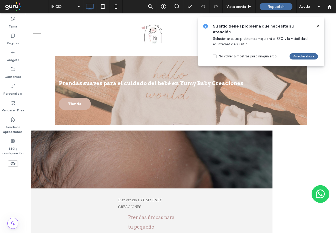
click at [317, 25] on icon at bounding box center [317, 26] width 4 height 4
click at [117, 10] on icon at bounding box center [116, 6] width 10 height 10
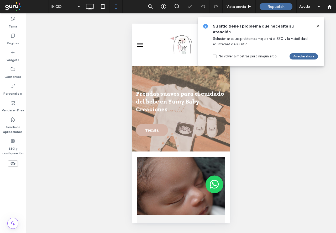
click at [317, 25] on icon at bounding box center [317, 26] width 4 height 4
